Goal: Check status: Check status

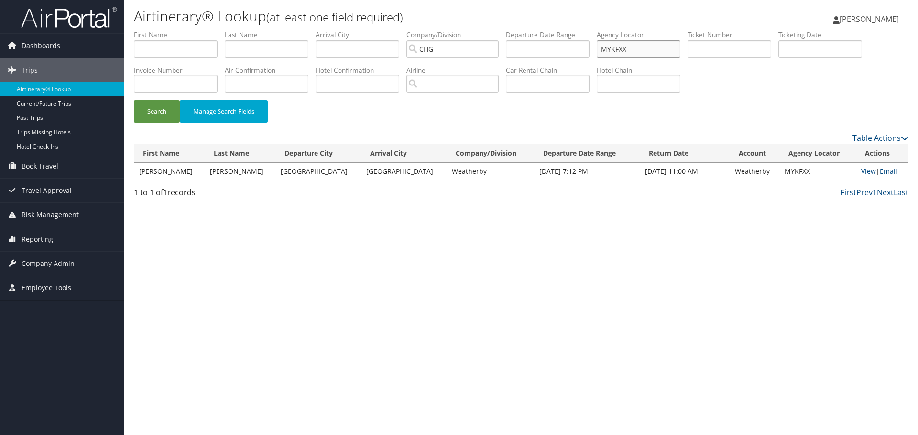
drag, startPoint x: 637, startPoint y: 48, endPoint x: 460, endPoint y: 52, distance: 177.3
click at [460, 30] on ul "First Name Last Name Departure City Arrival City Company/Division CHG Airport/C…" at bounding box center [521, 30] width 774 height 0
paste input "TKT:0017275886328 ISSUED:21JUL2025SLC PCC:P1CG IATA:46565363 NAME:LAHET/BRADLEY…"
drag, startPoint x: 616, startPoint y: 46, endPoint x: 828, endPoint y: 55, distance: 211.9
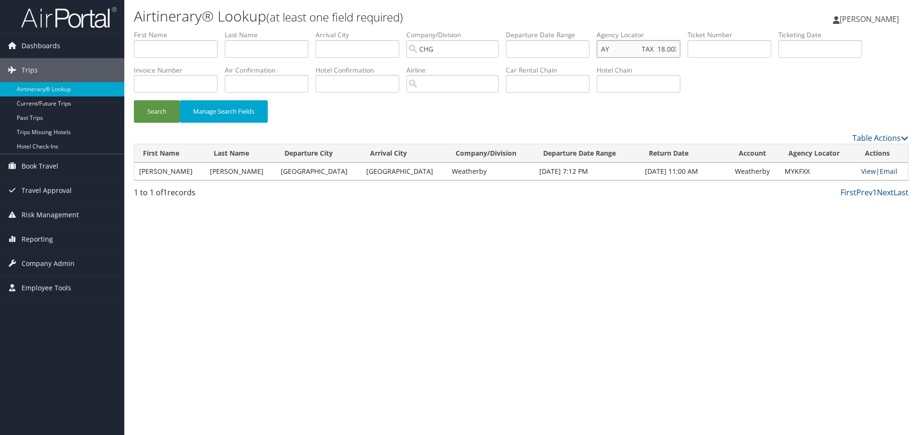
click at [828, 30] on ul "First Name Last Name Departure City Arrival City Company/Division CHG Airport/C…" at bounding box center [521, 30] width 774 height 0
type input "TKT:0017275886328 ISSUED:21JUL2025SLC PCC:P1CG IATA:46565363 NAME:LAHET/BRADLEY…"
drag, startPoint x: 674, startPoint y: 50, endPoint x: 0, endPoint y: -58, distance: 682.8
click at [0, 0] on html "Menu Dashboards ► AirPortal 360™ (Manager) AirPortal 360™ (Agent) My Travel Das…" at bounding box center [459, 217] width 918 height 435
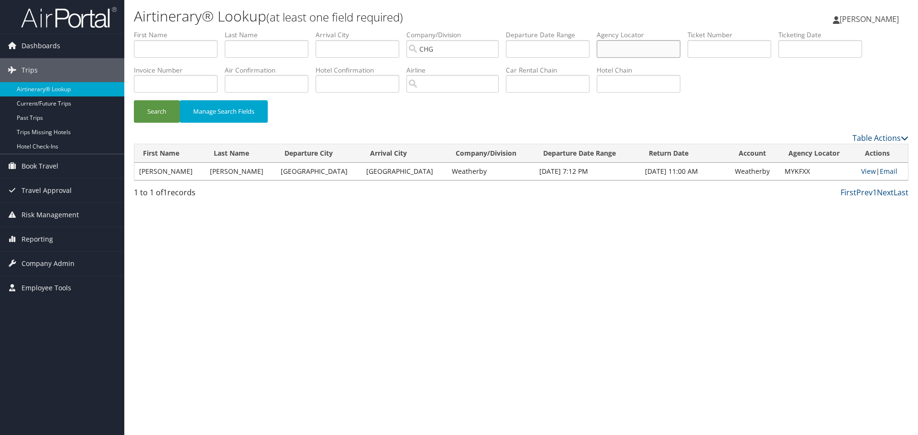
click at [629, 46] on input "text" at bounding box center [638, 49] width 84 height 18
paste input "JAAHTV"
click at [134, 100] on button "Search" at bounding box center [157, 111] width 46 height 22
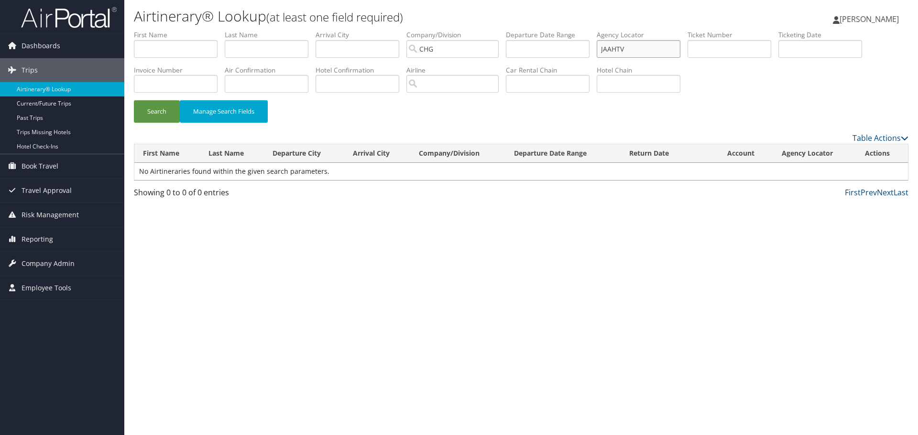
click at [617, 49] on input "JAAHTV" at bounding box center [638, 49] width 84 height 18
type input "JAAHTV"
drag, startPoint x: 167, startPoint y: 105, endPoint x: 162, endPoint y: 108, distance: 5.8
click at [166, 108] on button "Search" at bounding box center [157, 111] width 46 height 22
drag, startPoint x: 642, startPoint y: 46, endPoint x: 516, endPoint y: 32, distance: 126.9
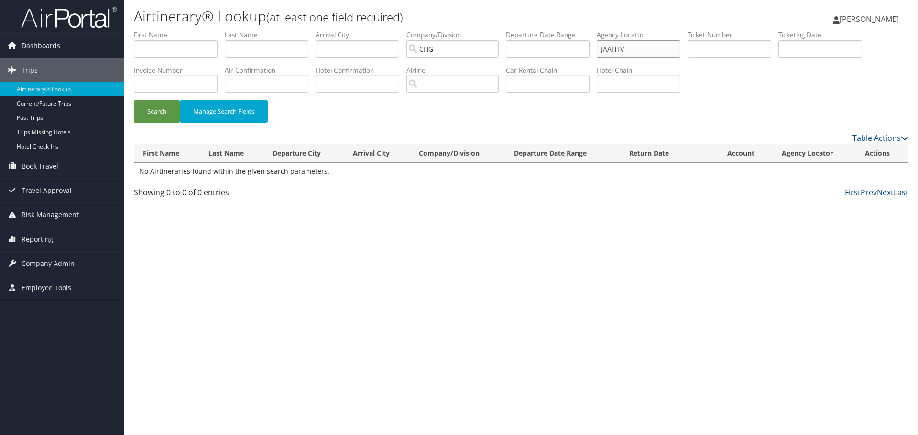
click at [522, 30] on ul "First Name Last Name Departure City Arrival City Company/Division CHG Airport/C…" at bounding box center [521, 30] width 774 height 0
paste input "JAAHTV"
type input "JAAHTV"
click at [162, 107] on button "Search" at bounding box center [157, 111] width 46 height 22
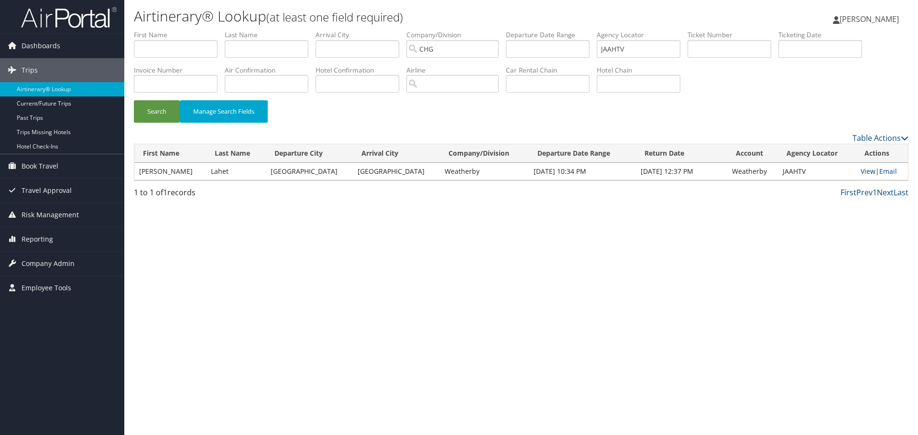
click at [860, 170] on link "View" at bounding box center [867, 171] width 15 height 9
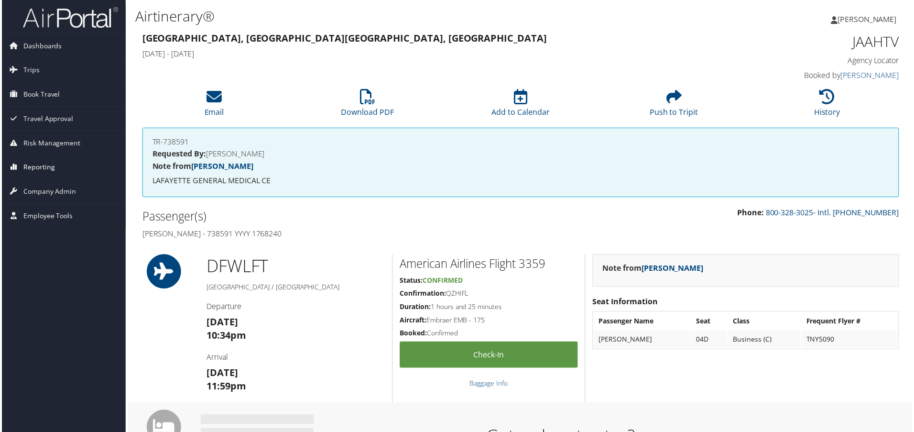
click at [41, 164] on span "Reporting" at bounding box center [38, 168] width 32 height 24
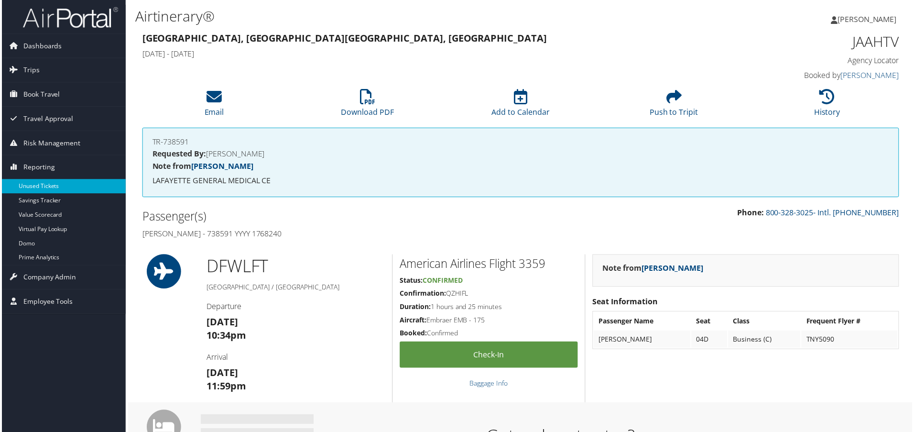
click at [43, 187] on link "Unused Tickets" at bounding box center [62, 187] width 124 height 14
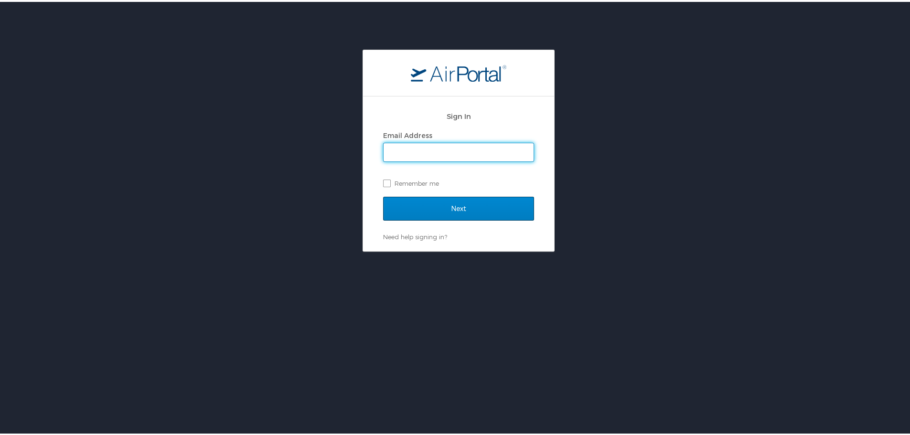
type input "tom.klein@chghealthcare.com"
click at [395, 212] on input "Next" at bounding box center [458, 207] width 151 height 24
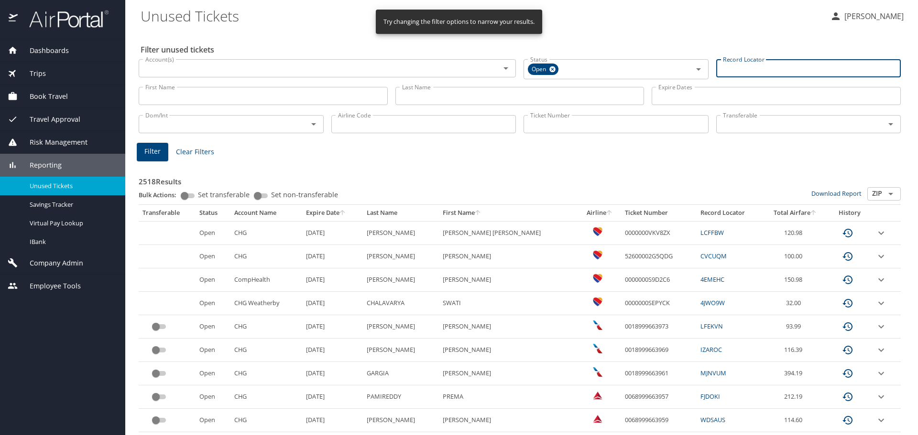
click at [752, 65] on input "Record Locator" at bounding box center [808, 68] width 185 height 18
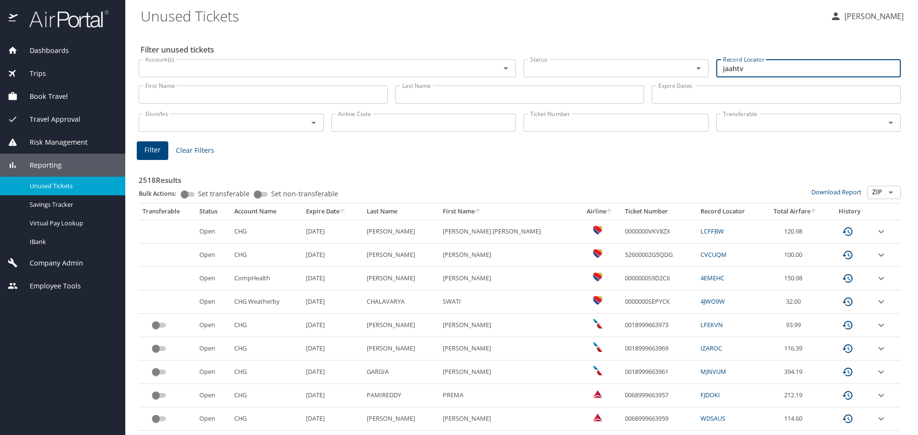
type input "jaahtv"
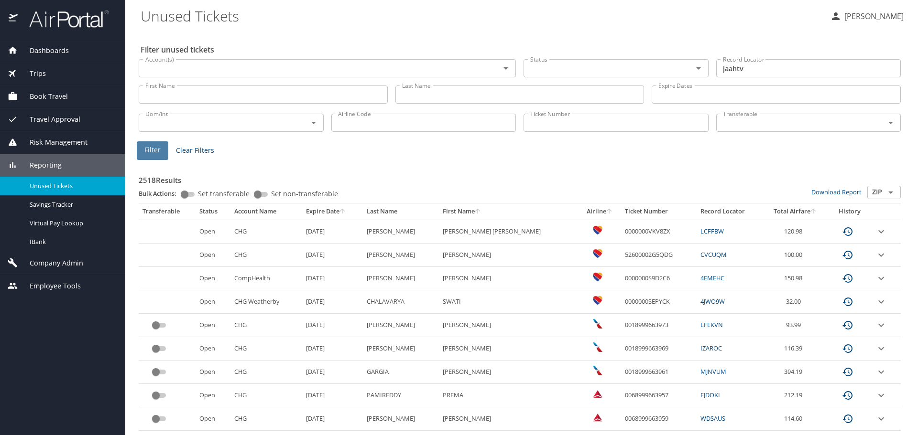
click at [161, 150] on button "Filter" at bounding box center [153, 150] width 32 height 19
